Goal: Information Seeking & Learning: Understand process/instructions

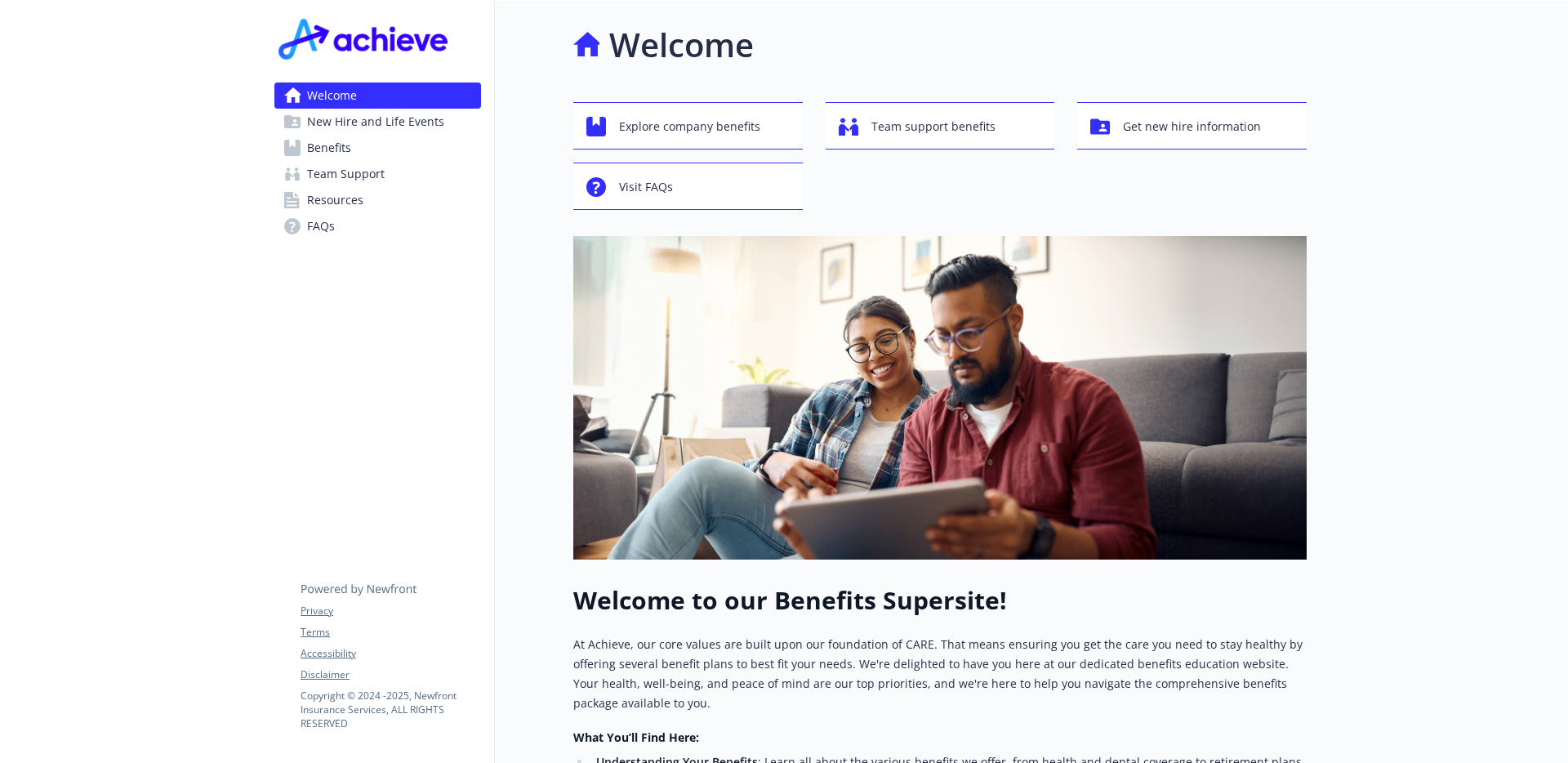
click at [330, 119] on span "New Hire and Life Events" at bounding box center [375, 122] width 137 height 26
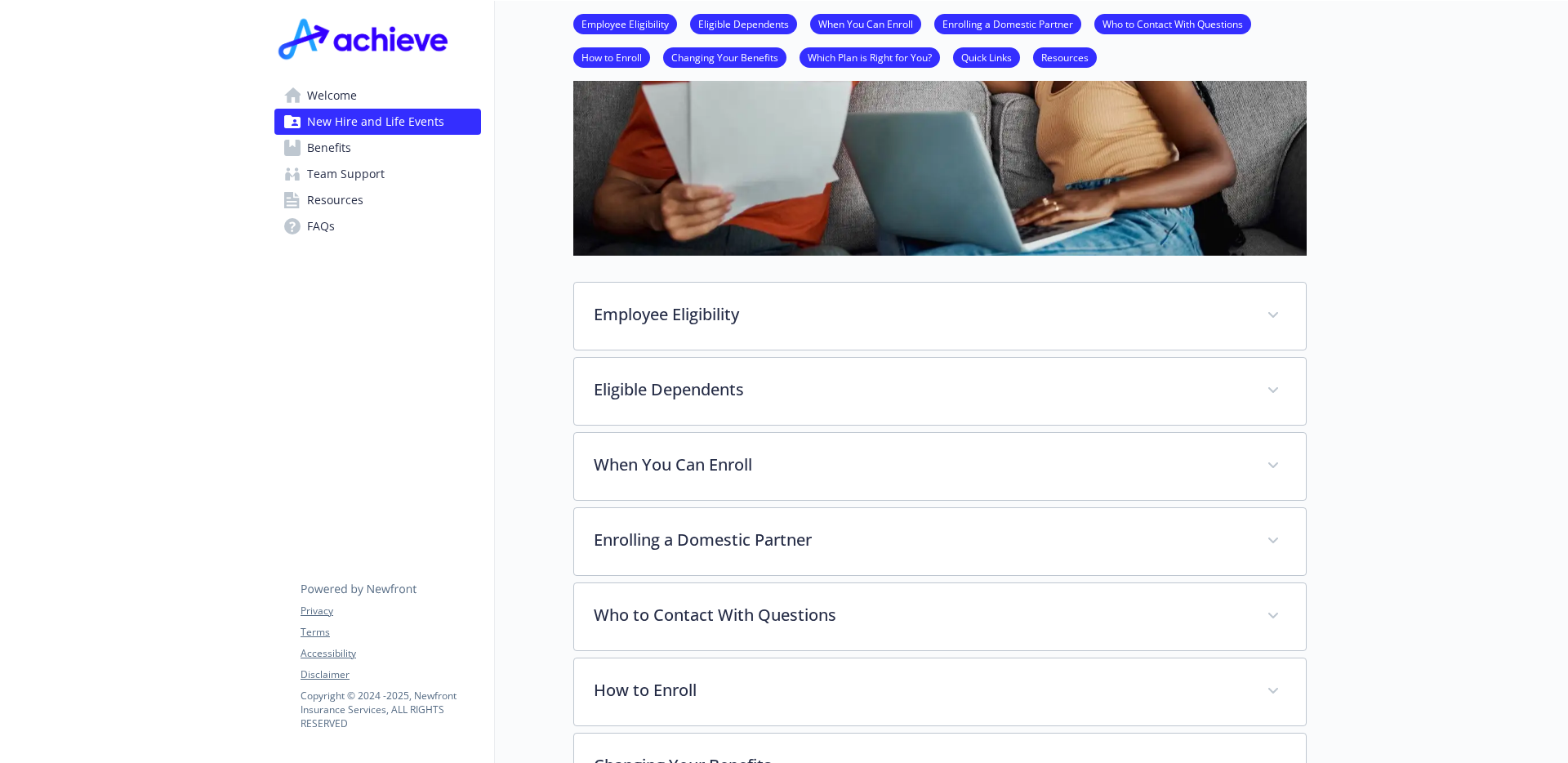
scroll to position [327, 0]
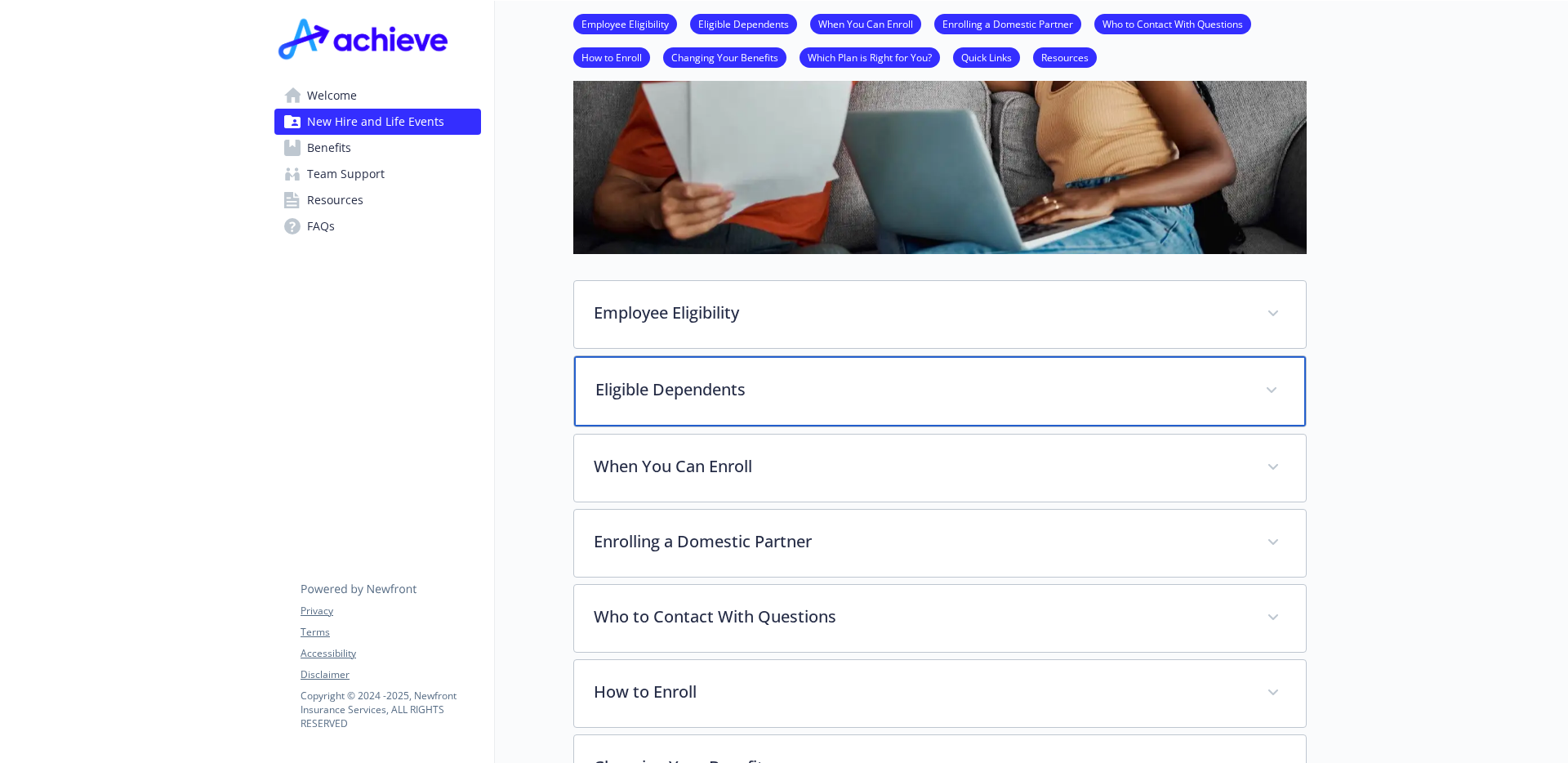
click at [741, 387] on p "Eligible Dependents" at bounding box center [920, 389] width 650 height 25
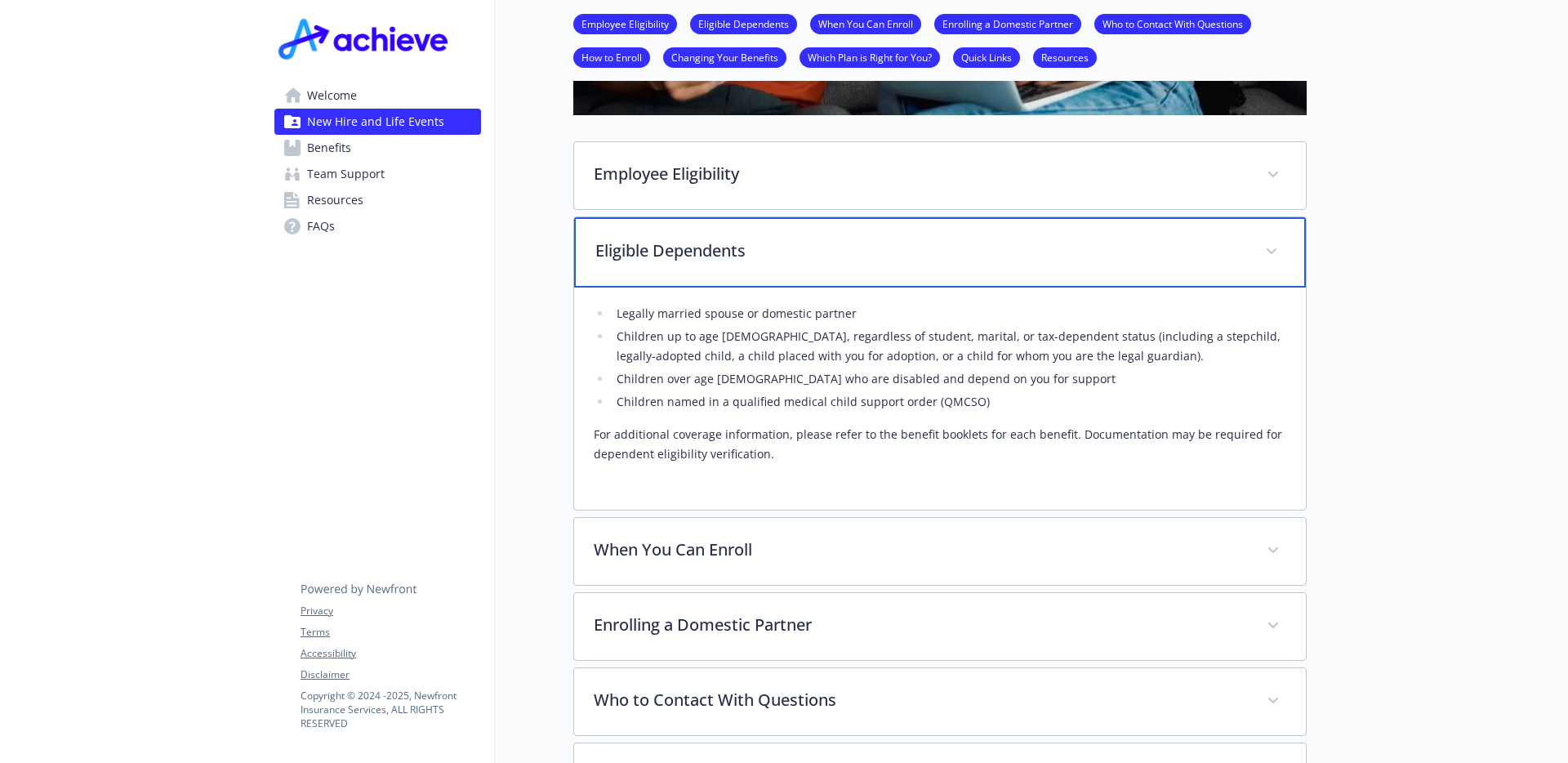
scroll to position [468, 0]
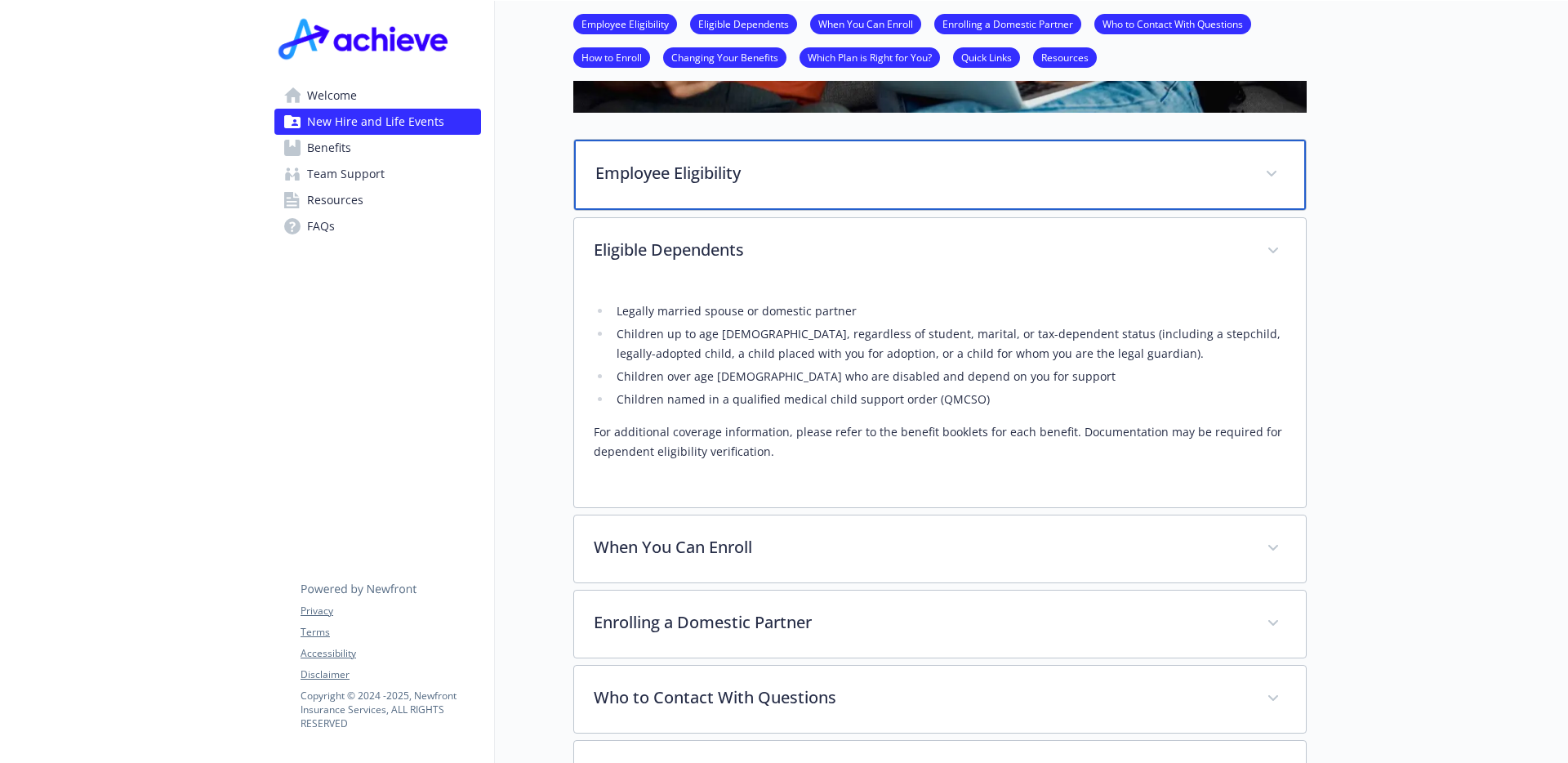
click at [637, 165] on p "Employee Eligibility" at bounding box center [920, 173] width 650 height 25
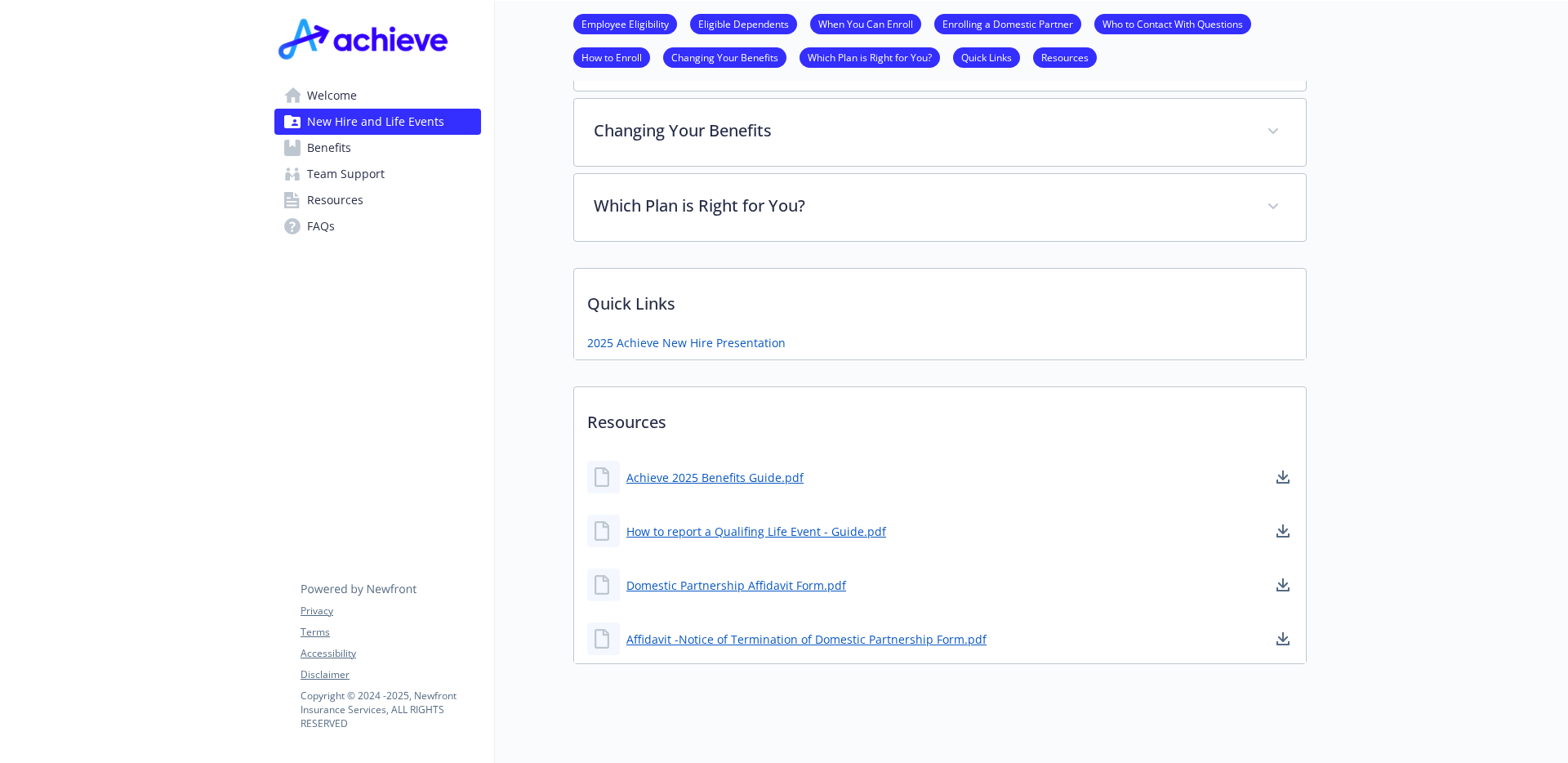
scroll to position [1303, 0]
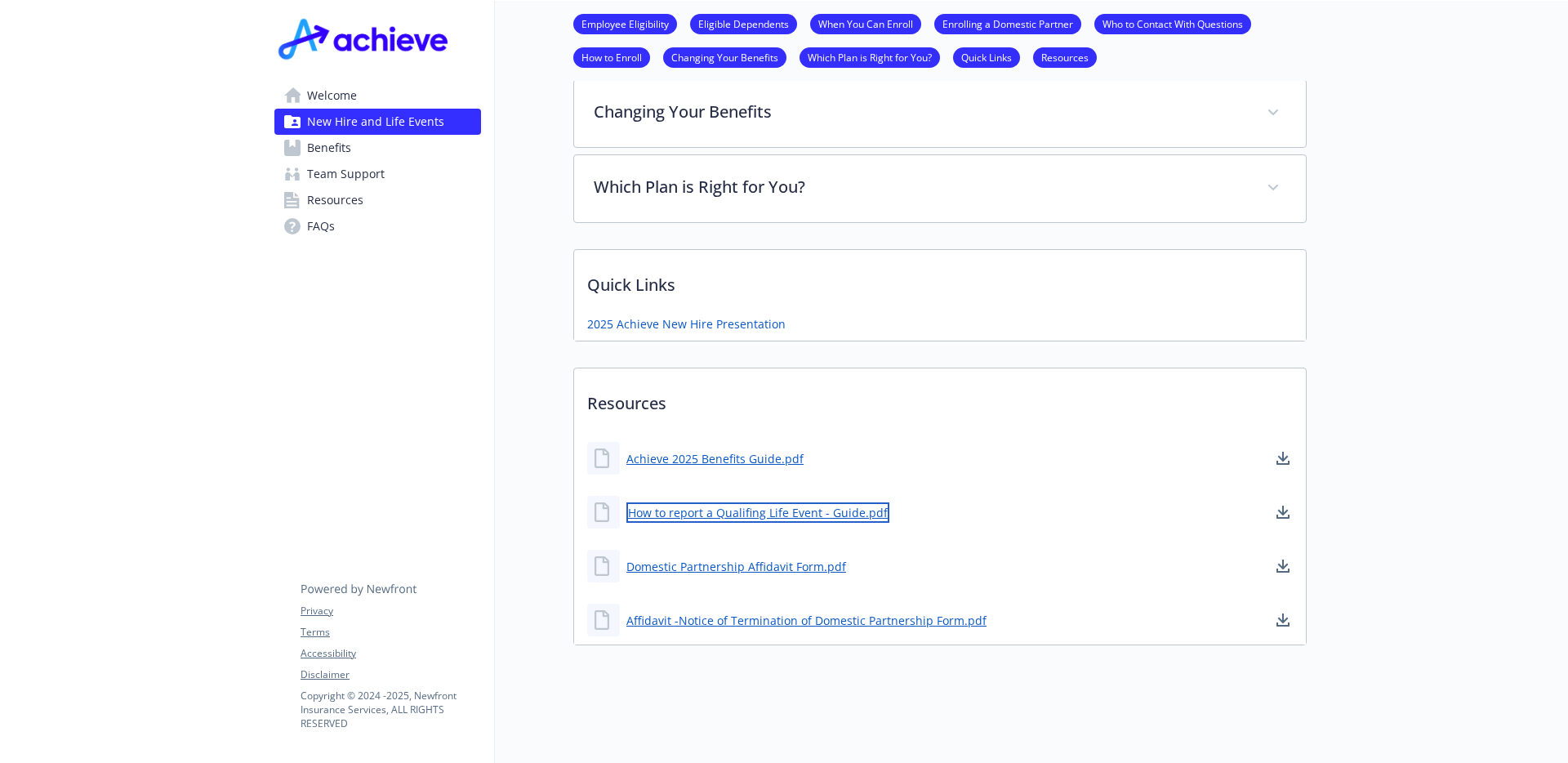
click at [736, 515] on link "How to report a Qualifing Life Event - Guide.pdf" at bounding box center [758, 512] width 263 height 21
click at [342, 150] on span "Benefits" at bounding box center [329, 147] width 44 height 26
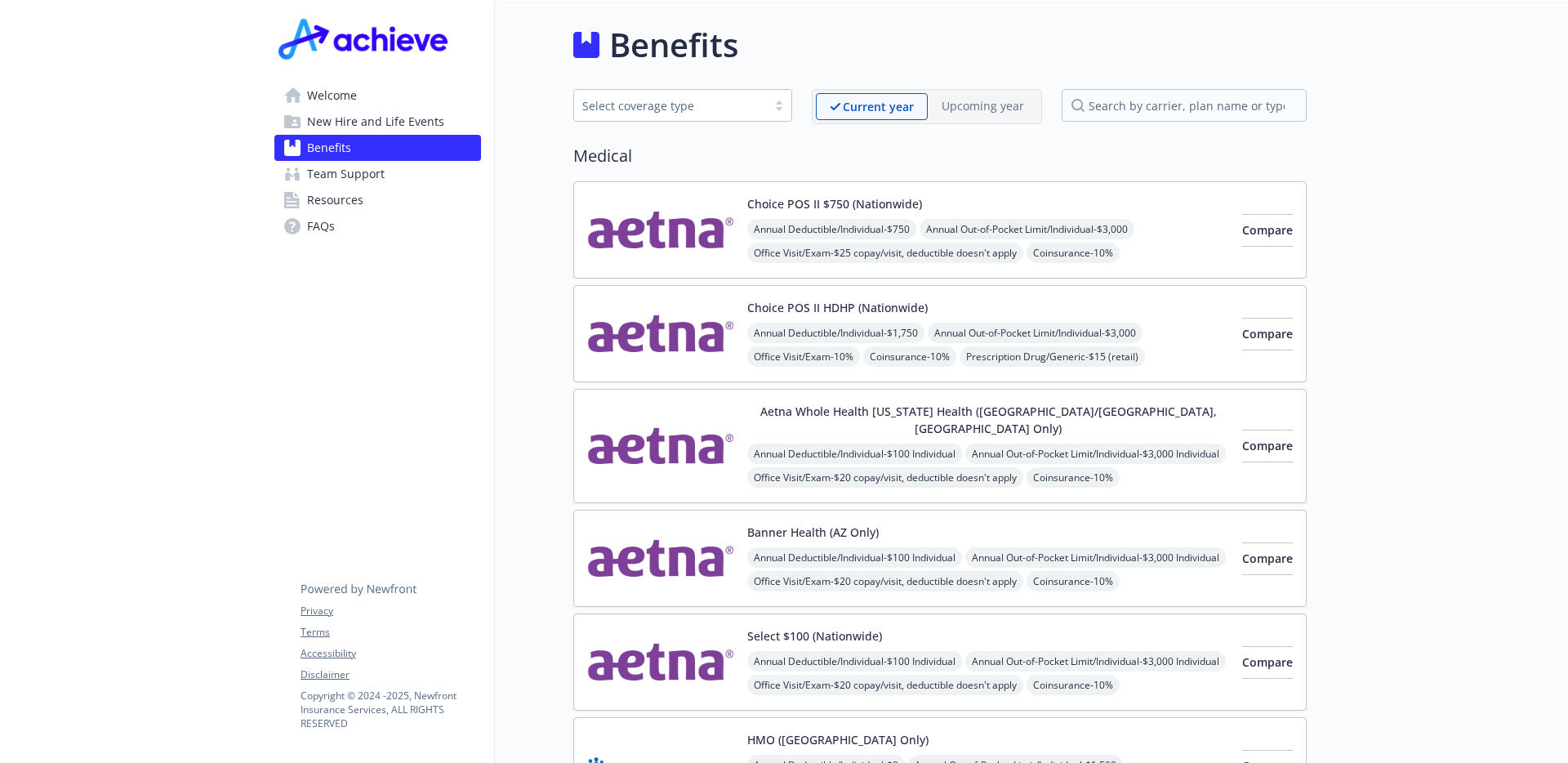
click at [346, 168] on span "Team Support" at bounding box center [346, 174] width 78 height 26
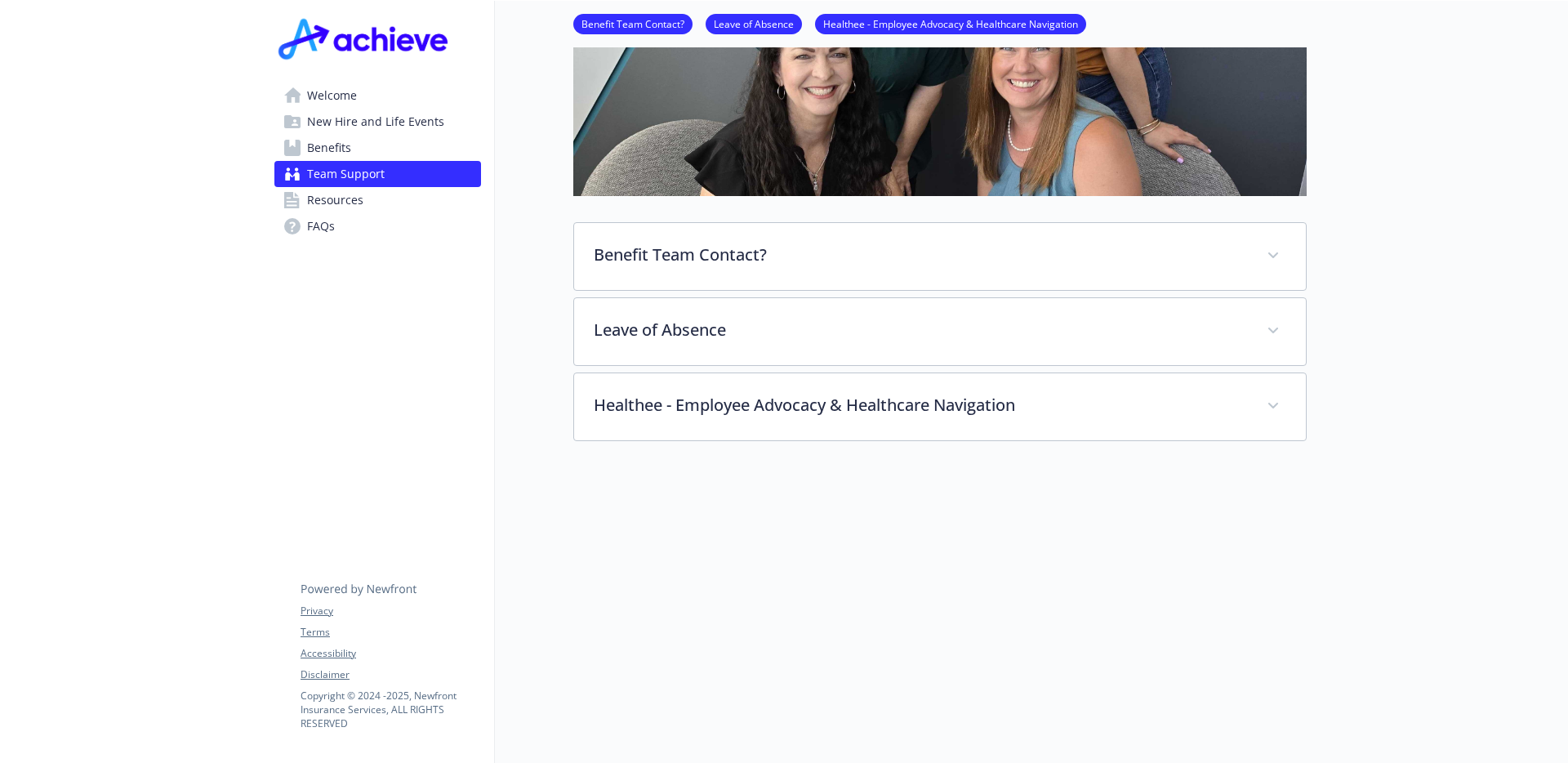
scroll to position [317, 0]
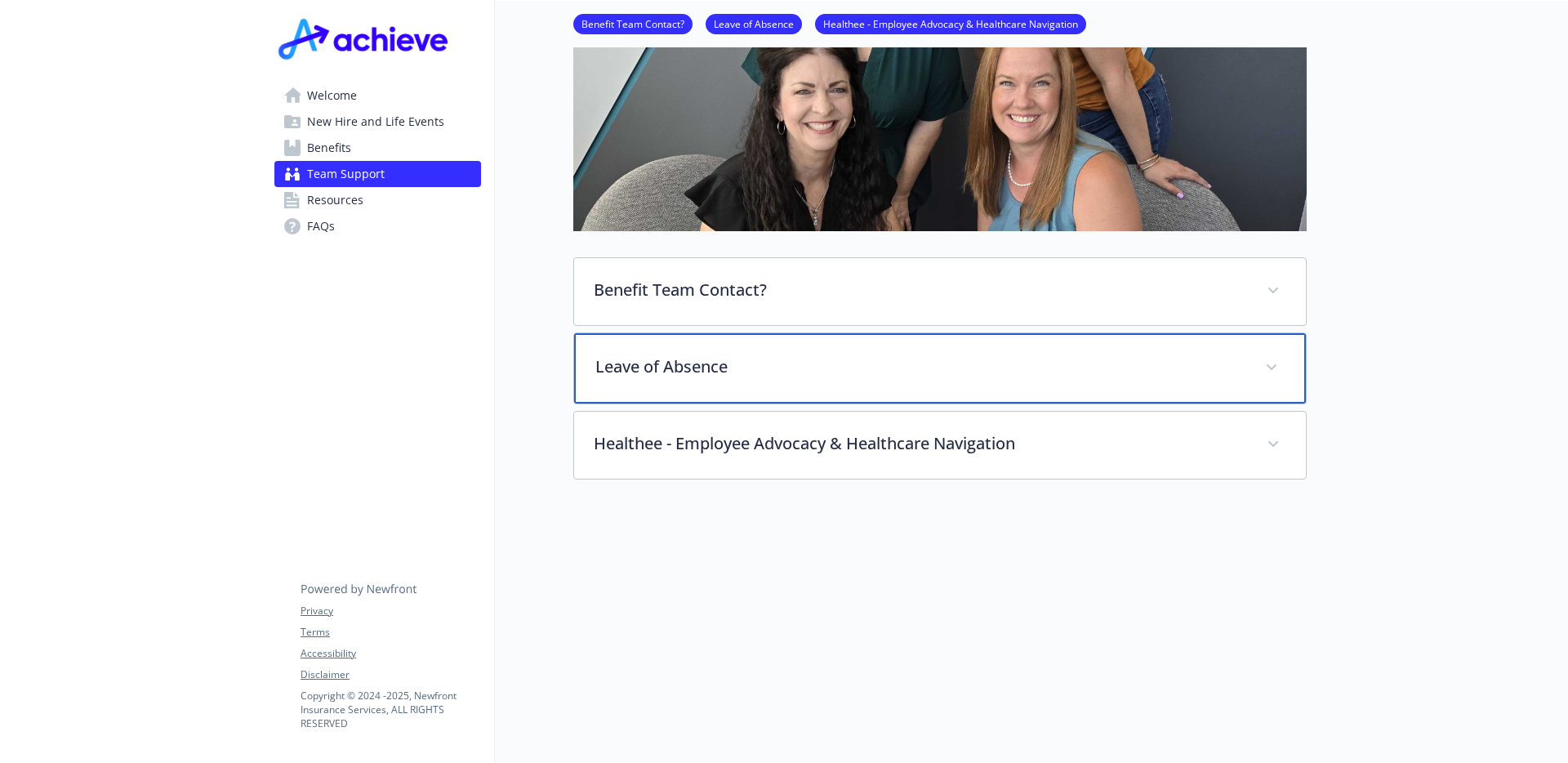
click at [708, 361] on p "Leave of Absence" at bounding box center [920, 367] width 650 height 25
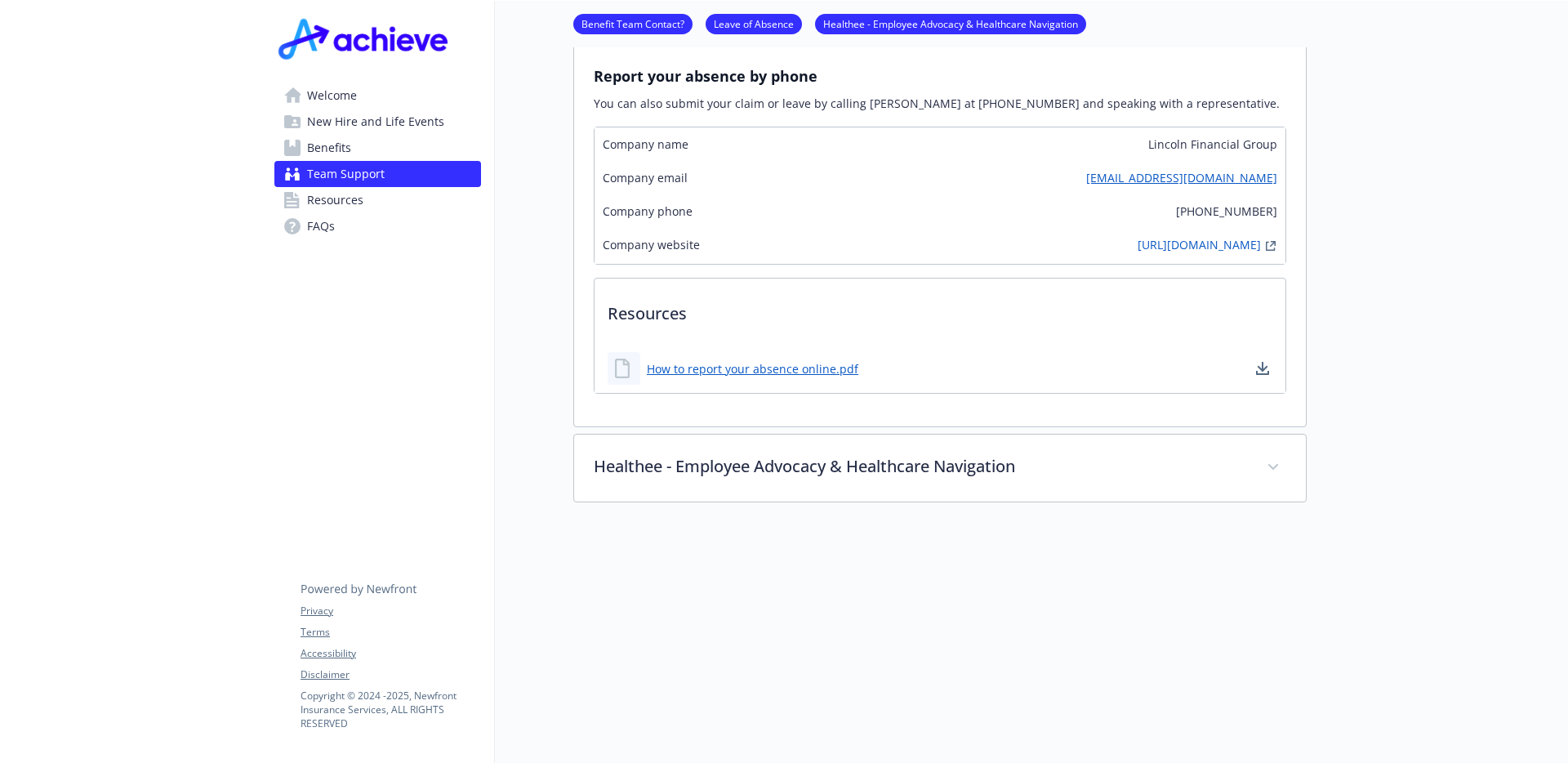
scroll to position [1160, 0]
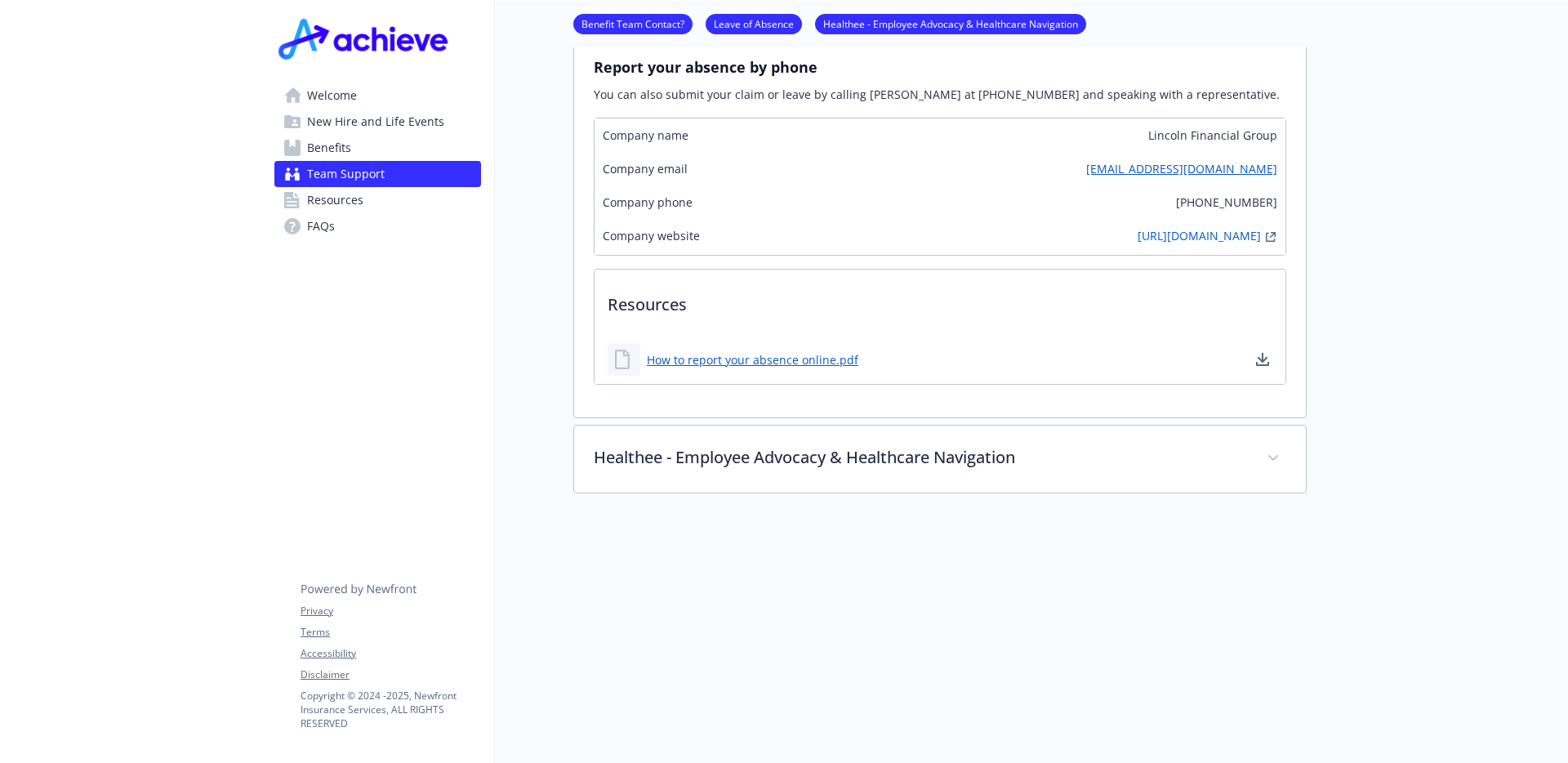
click at [313, 200] on span "Resources" at bounding box center [335, 200] width 56 height 26
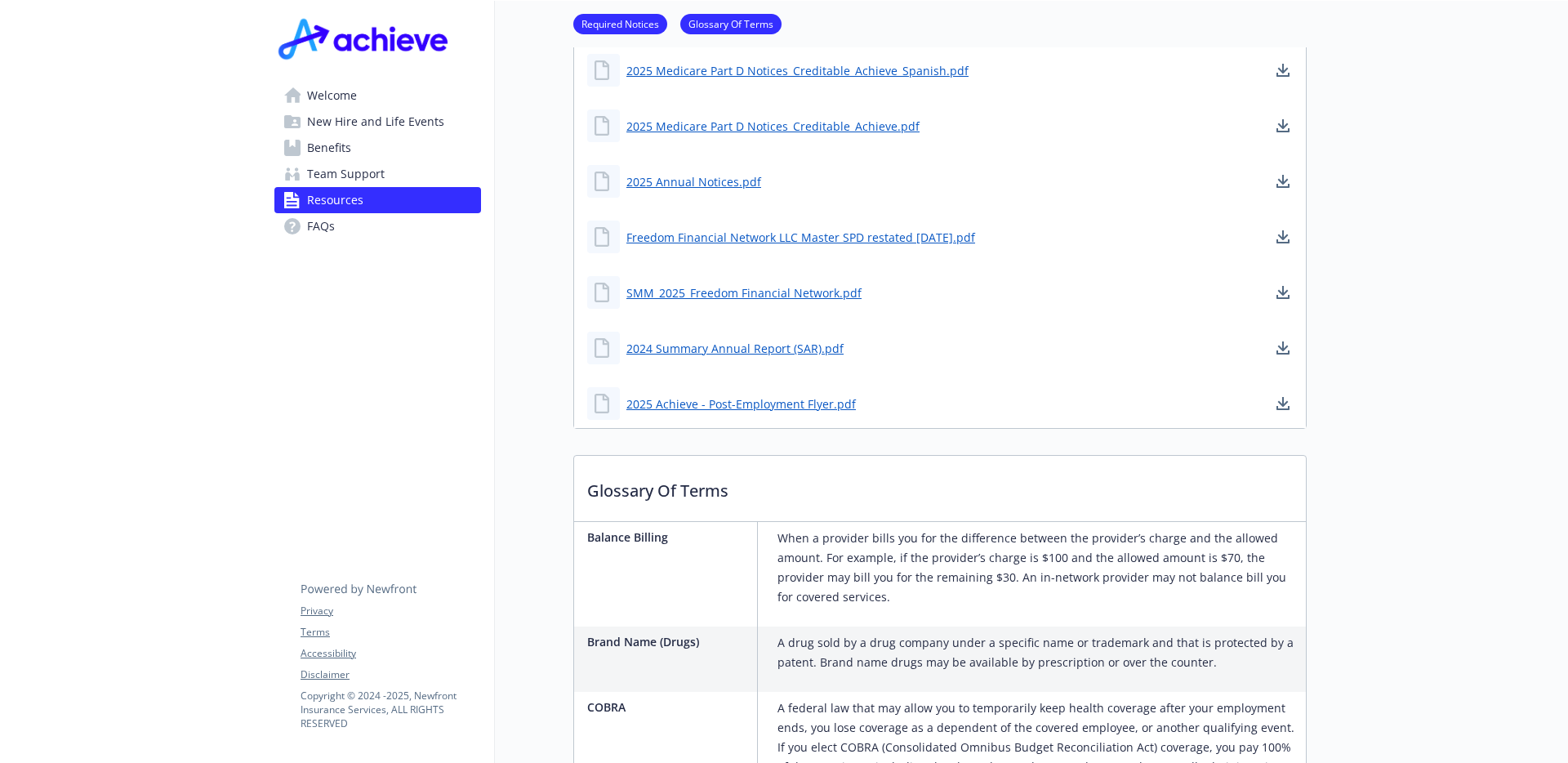
scroll to position [683, 0]
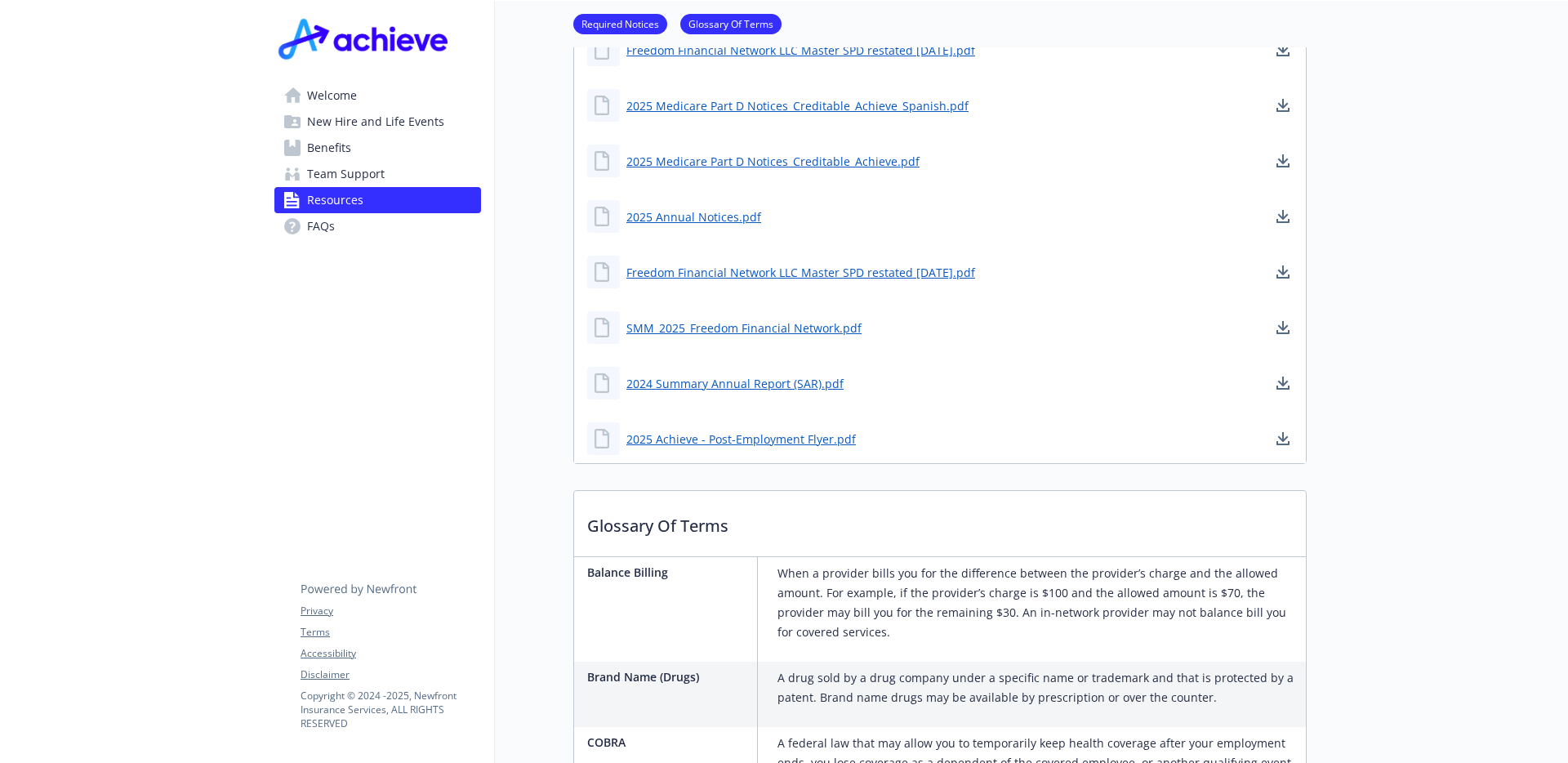
drag, startPoint x: 331, startPoint y: 97, endPoint x: 327, endPoint y: 110, distance: 13.6
click at [331, 97] on span "Welcome" at bounding box center [332, 95] width 49 height 26
